Goal: Transaction & Acquisition: Book appointment/travel/reservation

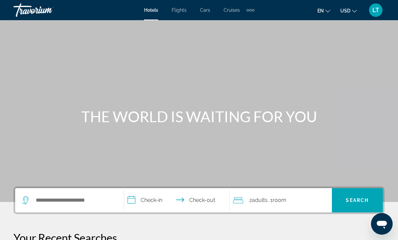
click at [181, 11] on span "Flights" at bounding box center [179, 9] width 15 height 5
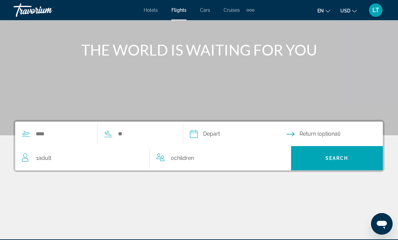
scroll to position [67, 0]
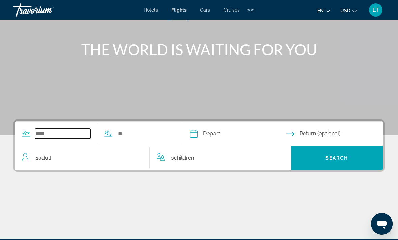
click at [63, 139] on input "Search widget" at bounding box center [62, 134] width 55 height 10
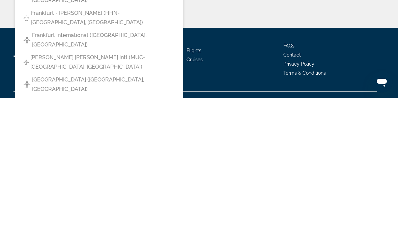
scroll to position [137, 0]
type input "**********"
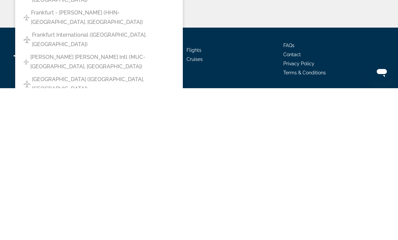
scroll to position [148, 0]
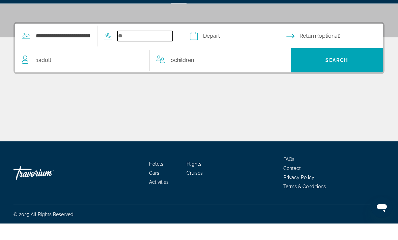
click at [162, 48] on input "Search widget" at bounding box center [144, 53] width 55 height 10
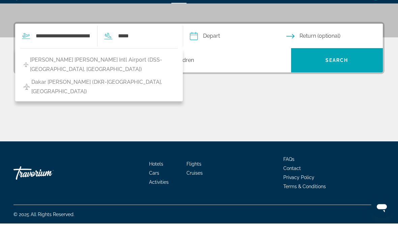
click at [174, 72] on span "[PERSON_NAME] [PERSON_NAME] Intl Airport (DSS-[GEOGRAPHIC_DATA], [GEOGRAPHIC_DA…" at bounding box center [102, 81] width 144 height 19
type input "**********"
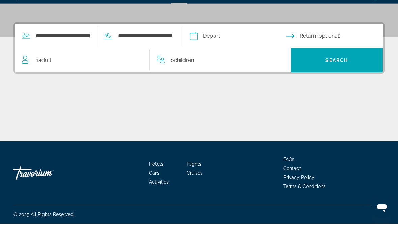
click at [238, 41] on input "Depart date" at bounding box center [237, 54] width 99 height 26
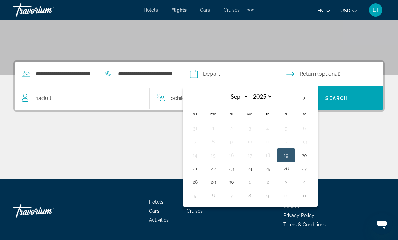
click at [313, 96] on th "Next month" at bounding box center [304, 98] width 18 height 15
click at [313, 94] on th "Next month" at bounding box center [304, 98] width 18 height 15
click at [313, 95] on th "Next month" at bounding box center [304, 98] width 18 height 15
select select "**"
click at [200, 168] on button "21" at bounding box center [194, 168] width 11 height 9
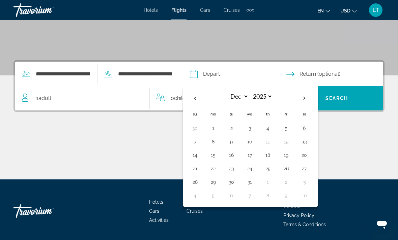
type input "**********"
select select "**"
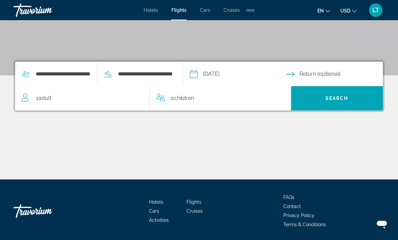
click at [351, 73] on input "Return date" at bounding box center [335, 75] width 99 height 26
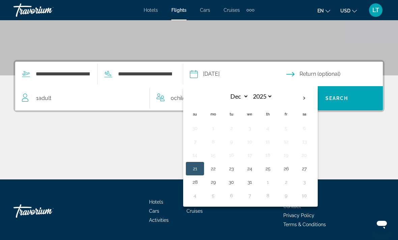
click at [218, 167] on button "22" at bounding box center [213, 168] width 11 height 9
type input "**********"
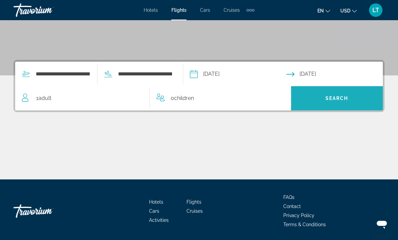
click at [365, 95] on span "Search widget" at bounding box center [337, 98] width 92 height 16
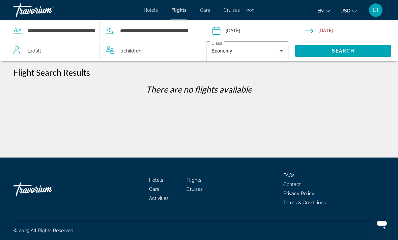
click at [259, 45] on div "Economy" at bounding box center [246, 50] width 71 height 19
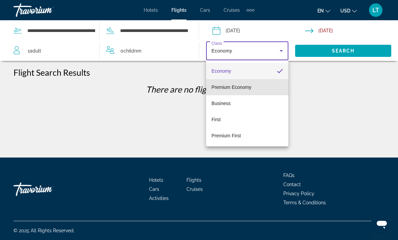
click at [256, 90] on mat-option "Premium Economy" at bounding box center [247, 87] width 82 height 16
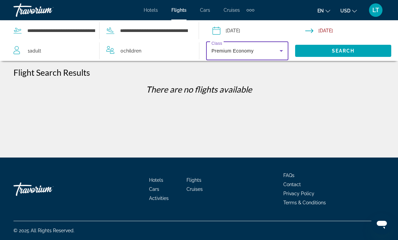
click at [265, 48] on div "Premium Economy" at bounding box center [245, 51] width 68 height 8
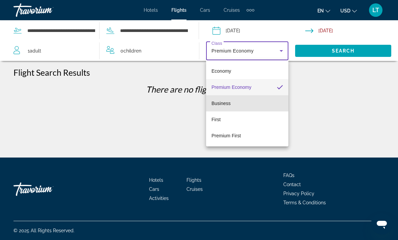
click at [266, 103] on mat-option "Business" at bounding box center [247, 103] width 82 height 16
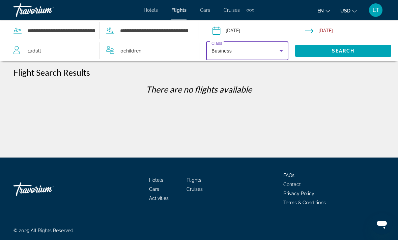
click at [334, 30] on input "Return date: Dec 22, 2025" at bounding box center [352, 32] width 95 height 22
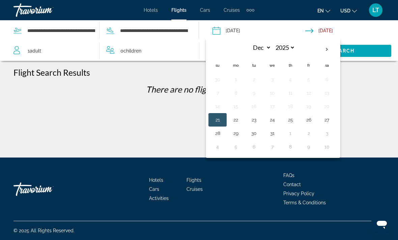
click at [236, 132] on button "29" at bounding box center [235, 133] width 11 height 9
type input "**********"
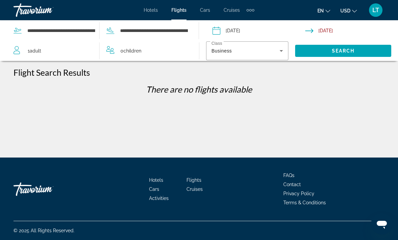
click at [373, 48] on span "Search widget" at bounding box center [343, 51] width 96 height 16
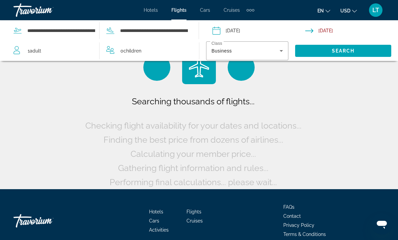
click at [265, 48] on div "Business" at bounding box center [245, 51] width 68 height 8
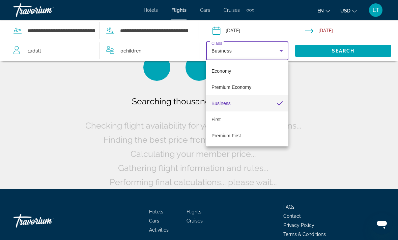
click at [329, 71] on div at bounding box center [199, 120] width 398 height 240
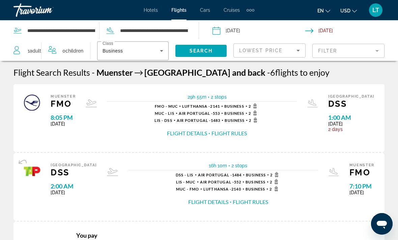
click at [135, 48] on div "Business" at bounding box center [130, 51] width 57 height 8
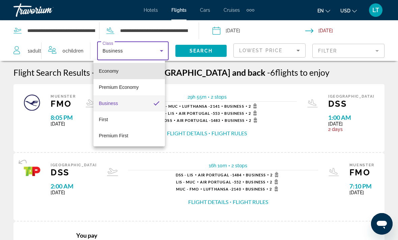
click at [133, 68] on mat-option "Economy" at bounding box center [128, 71] width 71 height 16
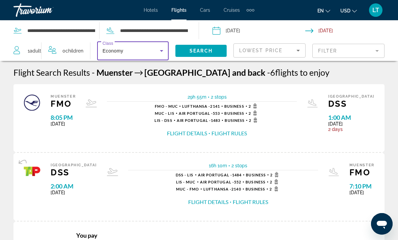
click at [218, 49] on span "Search widget" at bounding box center [200, 51] width 51 height 16
click at [288, 49] on div "Lowest Price" at bounding box center [267, 51] width 57 height 8
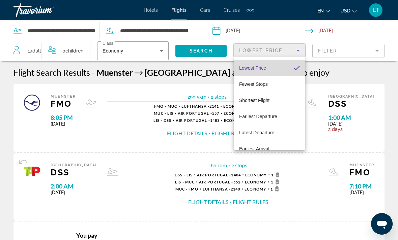
click at [288, 65] on mat-option "Lowest Price" at bounding box center [269, 68] width 71 height 16
